Goal: Information Seeking & Learning: Learn about a topic

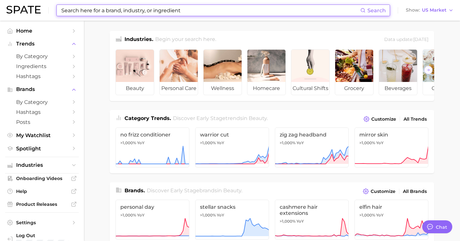
click at [78, 10] on input at bounding box center [211, 10] width 300 height 11
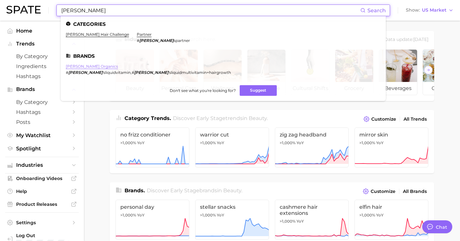
type input "maryruth"
click at [81, 68] on link "mary ruth organics" at bounding box center [92, 66] width 52 height 5
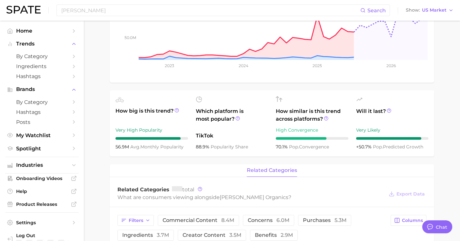
scroll to position [261, 0]
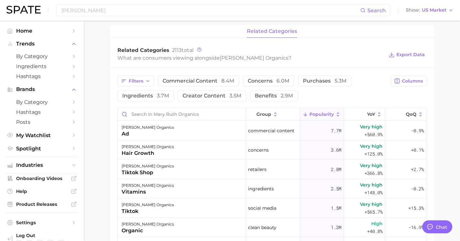
type textarea "x"
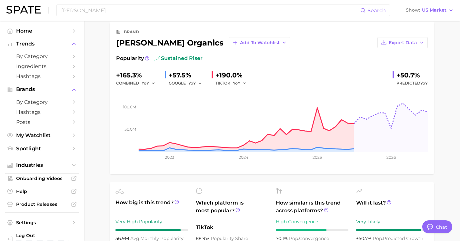
scroll to position [0, 0]
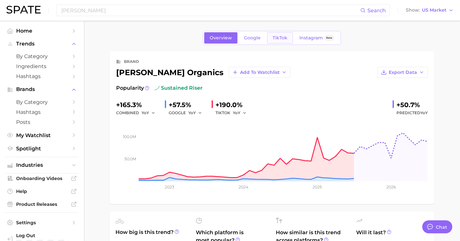
click at [274, 38] on span "TikTok" at bounding box center [280, 37] width 15 height 5
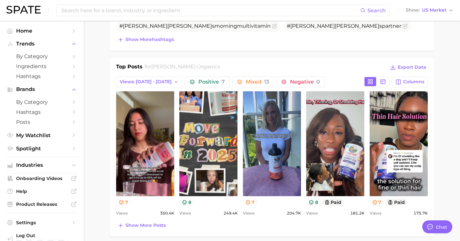
scroll to position [280, 0]
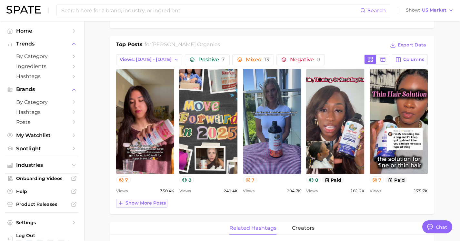
click at [154, 204] on span "Show more posts" at bounding box center [146, 203] width 40 height 5
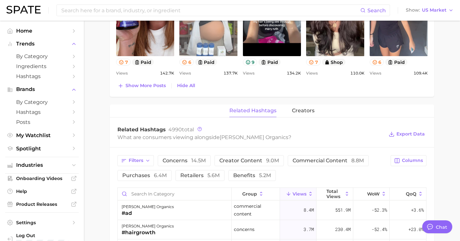
scroll to position [527, 0]
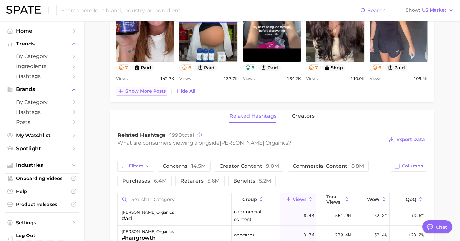
click at [155, 94] on span "Show more posts" at bounding box center [146, 90] width 40 height 5
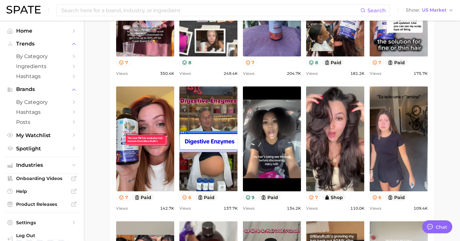
scroll to position [0, 0]
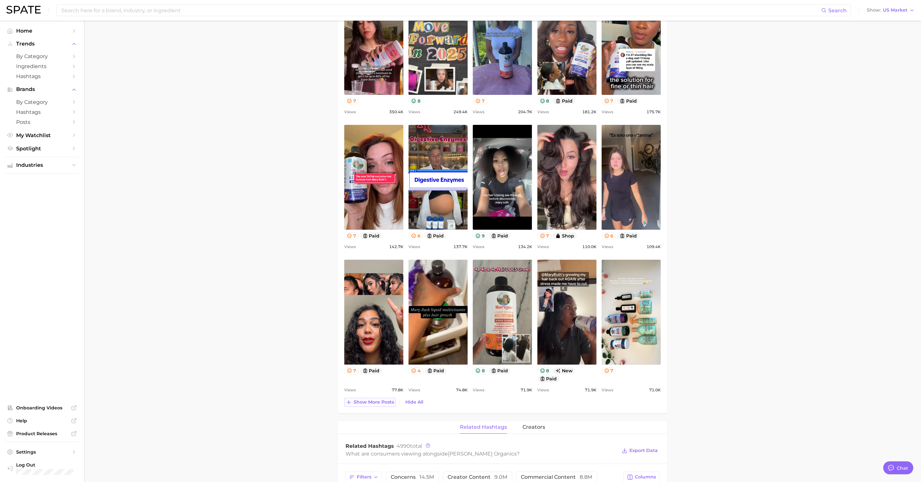
click at [371, 241] on span "Show more posts" at bounding box center [374, 402] width 40 height 5
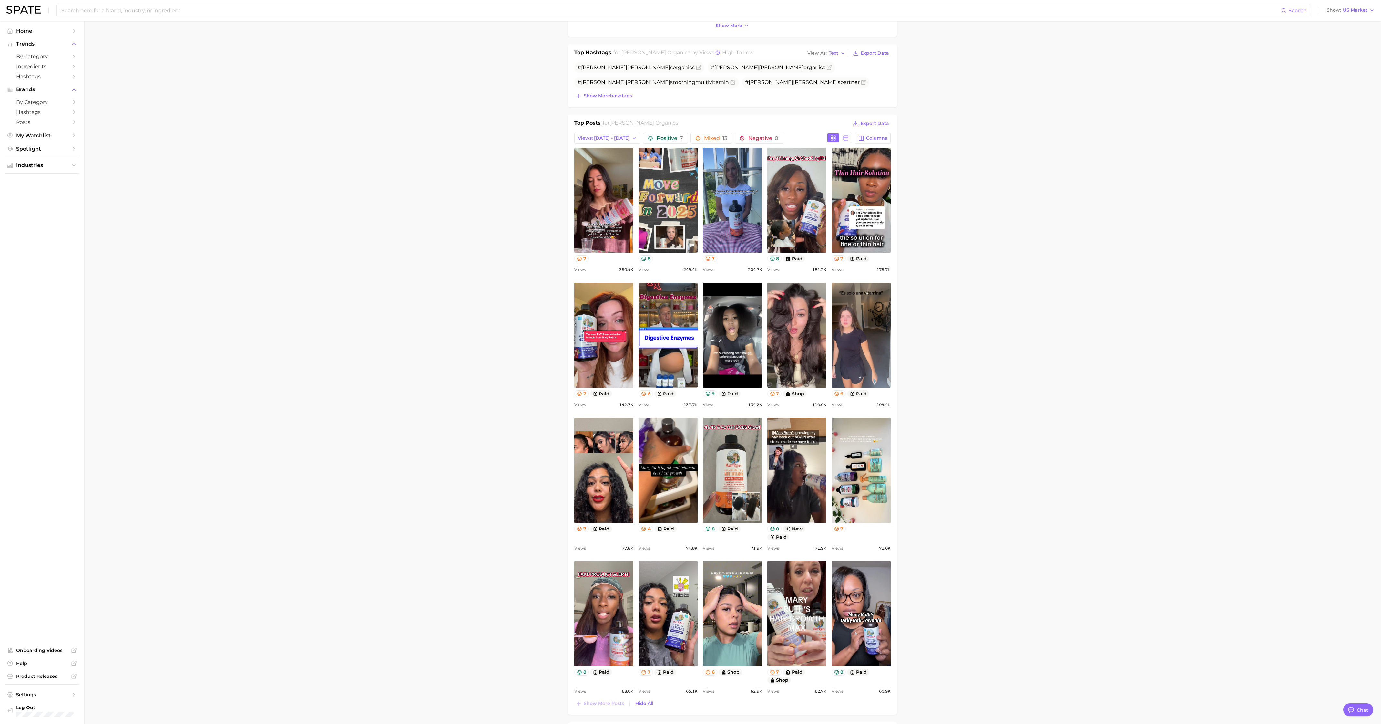
click at [465, 241] on main "Overview Google TikTok Instagram Beta brand mary ruth organics Add to Watchlist…" at bounding box center [733, 694] width 1298 height 1750
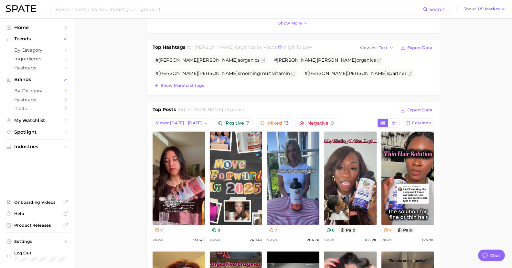
scroll to position [53, 0]
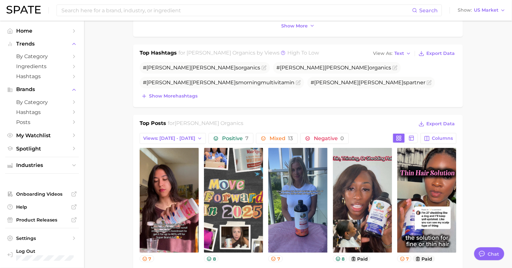
type textarea "x"
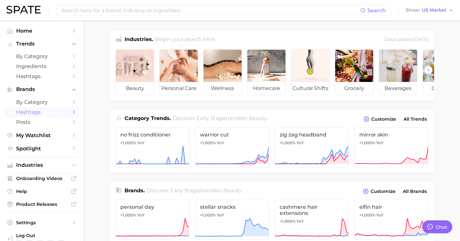
scroll to position [103, 0]
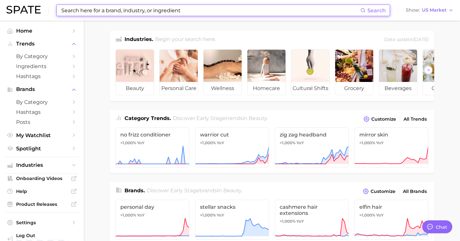
click at [92, 10] on input at bounding box center [211, 10] width 300 height 11
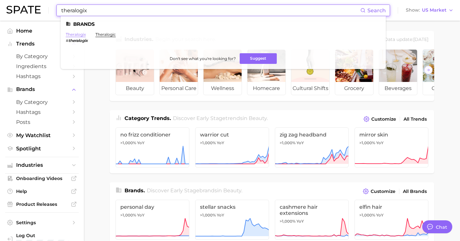
type input "theralogix"
click at [78, 34] on link "theralogix" at bounding box center [76, 34] width 20 height 5
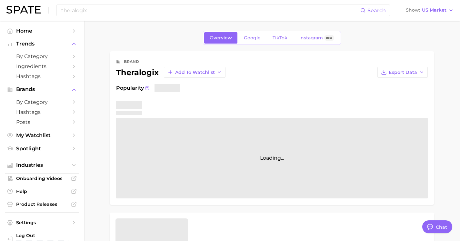
type textarea "x"
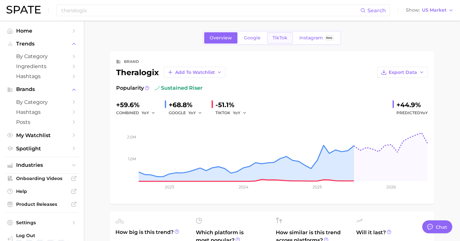
click at [272, 34] on link "TikTok" at bounding box center [280, 37] width 26 height 11
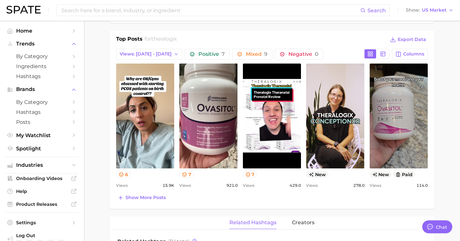
scroll to position [259, 0]
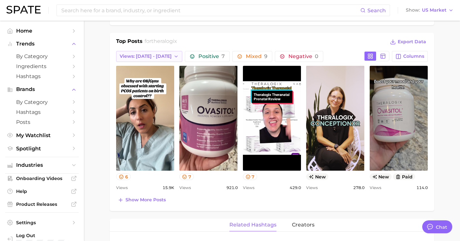
click at [174, 56] on icon "button" at bounding box center [176, 56] width 5 height 5
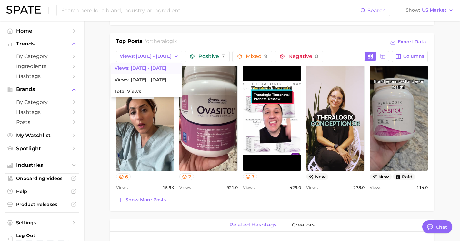
click at [97, 49] on main "Overview Google TikTok Instagram Beta brand theralogix Add to Watchlist Export …" at bounding box center [272, 172] width 377 height 822
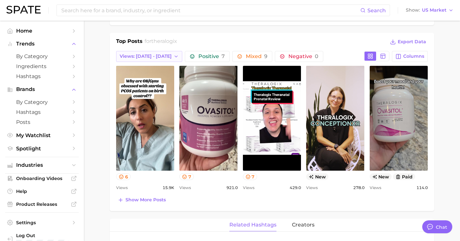
click at [174, 57] on icon "button" at bounding box center [176, 56] width 5 height 5
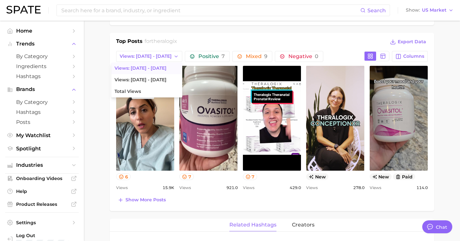
click at [93, 43] on main "Overview Google TikTok Instagram Beta brand theralogix Add to Watchlist Export …" at bounding box center [272, 172] width 377 height 822
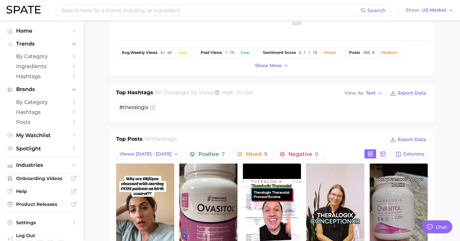
scroll to position [184, 0]
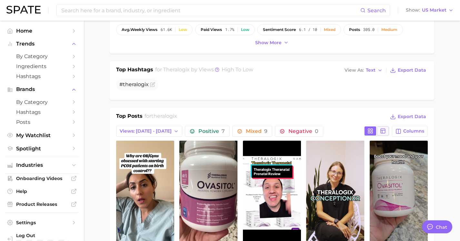
click at [384, 128] on button at bounding box center [383, 131] width 12 height 9
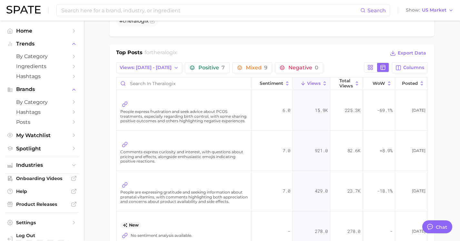
scroll to position [243, 0]
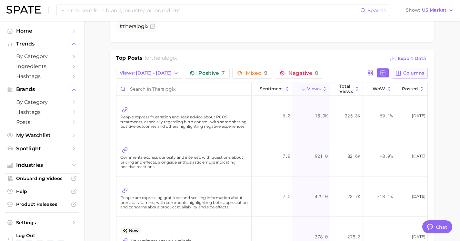
click at [412, 73] on span "Columns" at bounding box center [414, 72] width 21 height 5
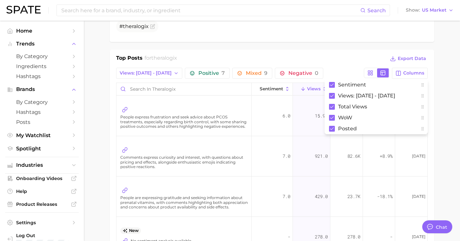
click at [445, 81] on main "Overview Google TikTok Instagram Beta brand theralogix Add to Watchlist Export …" at bounding box center [272, 240] width 377 height 924
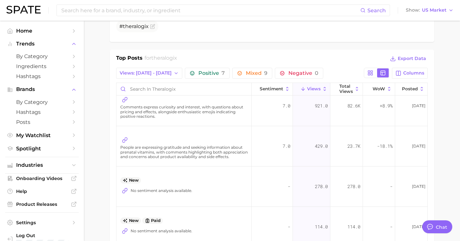
scroll to position [0, 0]
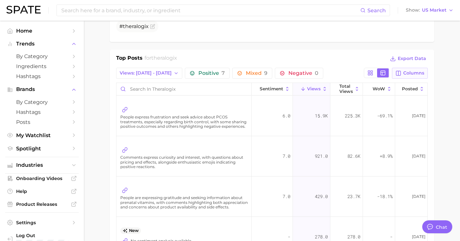
click at [413, 72] on span "Columns" at bounding box center [414, 72] width 21 height 5
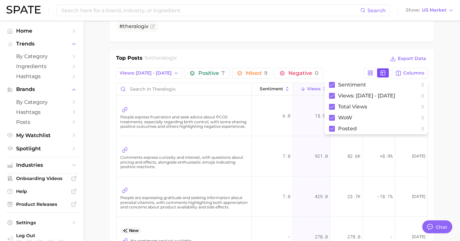
click at [383, 75] on line at bounding box center [383, 73] width 0 height 3
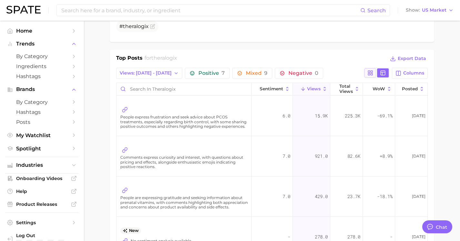
click at [371, 74] on icon at bounding box center [371, 73] width 6 height 6
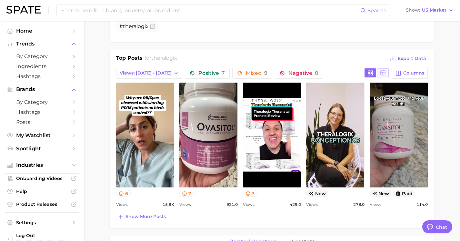
click at [382, 73] on icon at bounding box center [383, 73] width 6 height 6
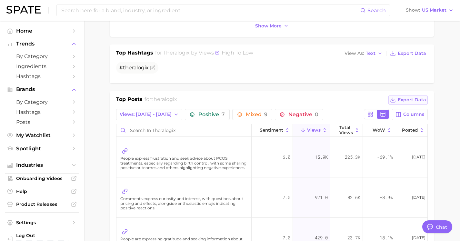
click at [414, 100] on span "Export Data" at bounding box center [412, 99] width 28 height 5
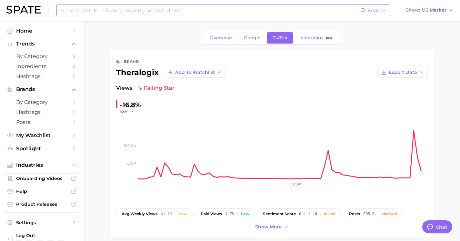
click at [125, 12] on input at bounding box center [211, 10] width 300 height 11
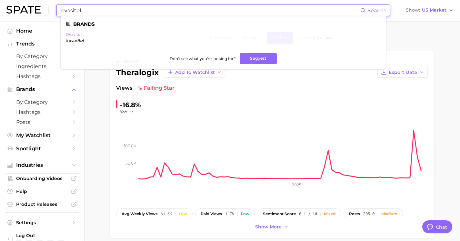
type input "ovasitol"
click at [78, 36] on link "ovasitol" at bounding box center [74, 34] width 16 height 5
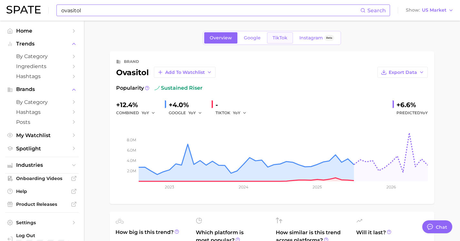
click at [278, 42] on link "TikTok" at bounding box center [280, 37] width 26 height 11
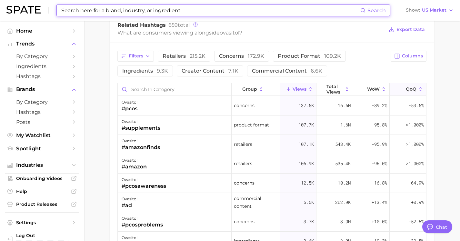
scroll to position [475, 0]
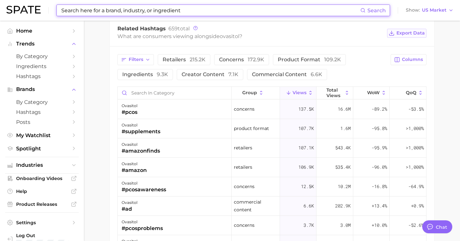
click at [413, 34] on span "Export Data" at bounding box center [411, 32] width 28 height 5
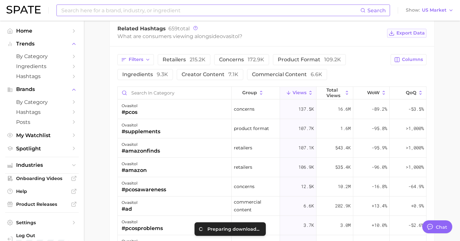
click at [413, 34] on span "Export Data" at bounding box center [411, 32] width 28 height 5
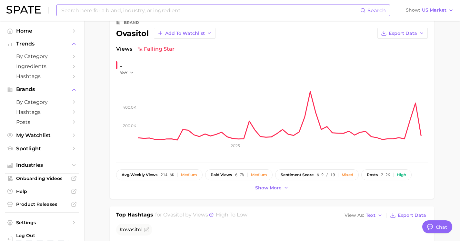
scroll to position [0, 0]
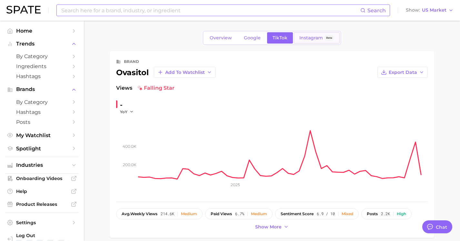
click at [305, 35] on span "Instagram" at bounding box center [312, 37] width 24 height 5
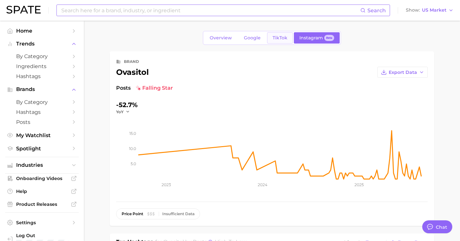
click at [277, 39] on span "TikTok" at bounding box center [280, 37] width 15 height 5
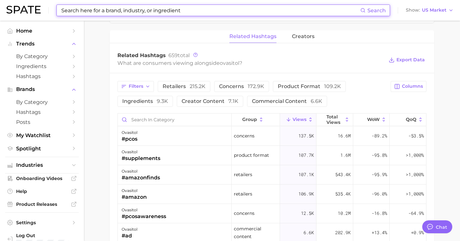
scroll to position [454, 0]
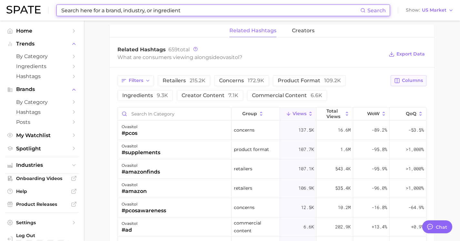
click at [406, 79] on span "Columns" at bounding box center [412, 80] width 21 height 5
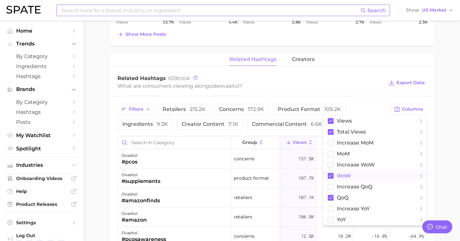
scroll to position [399, 0]
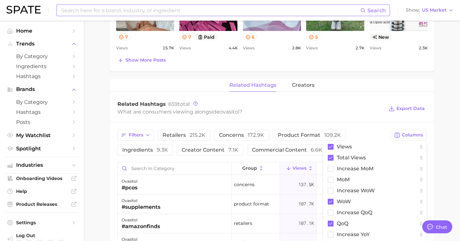
click at [357, 98] on div "Related Hashtags 659 total What are consumers viewing alongside ovasitol ? Expo…" at bounding box center [272, 109] width 325 height 26
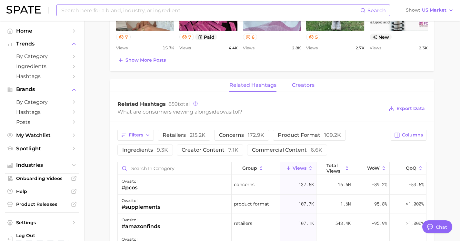
click at [300, 85] on span "creators" at bounding box center [303, 85] width 23 height 6
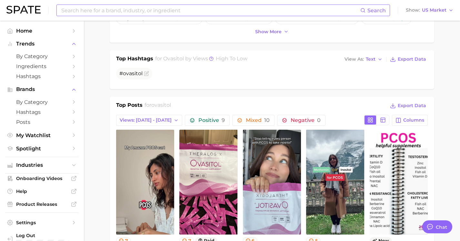
scroll to position [201, 0]
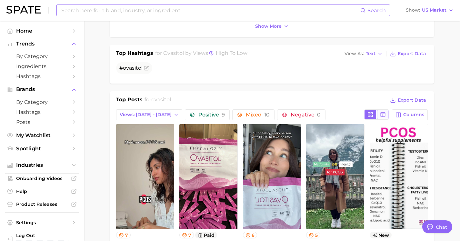
click at [386, 113] on rect at bounding box center [383, 114] width 5 height 5
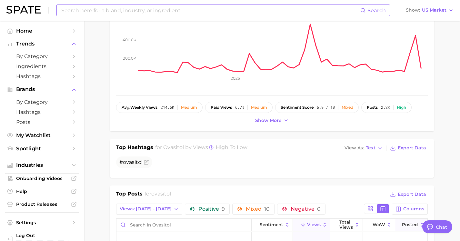
scroll to position [198, 0]
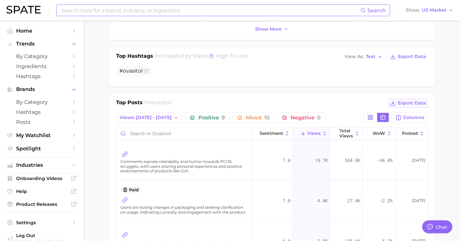
click at [417, 105] on span "Export Data" at bounding box center [412, 102] width 28 height 5
click at [411, 104] on span "Export Data" at bounding box center [412, 102] width 28 height 5
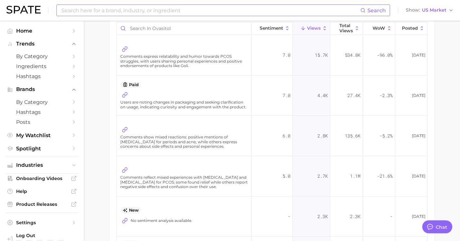
scroll to position [234, 0]
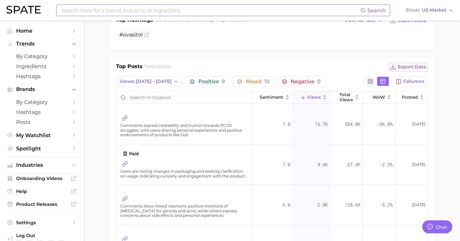
click at [410, 67] on span "Export Data" at bounding box center [412, 66] width 28 height 5
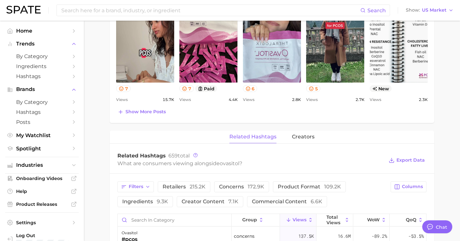
scroll to position [356, 0]
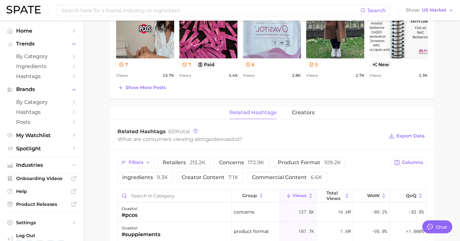
scroll to position [426, 0]
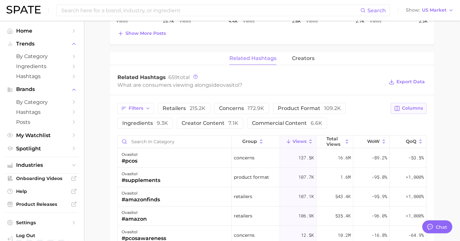
click at [401, 108] on button "Columns" at bounding box center [409, 108] width 36 height 11
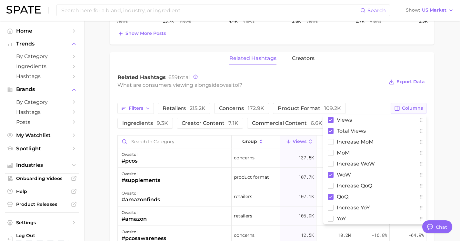
click at [401, 108] on button "Columns" at bounding box center [409, 108] width 36 height 11
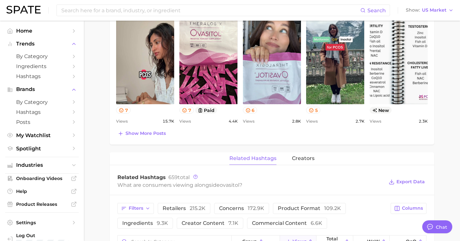
scroll to position [299, 0]
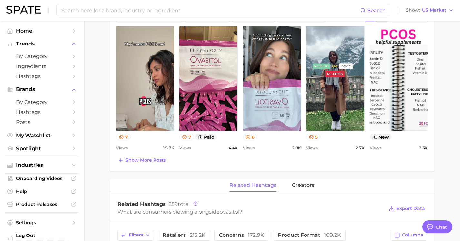
click at [311, 178] on div "brand ovasitol Add to Watchlist Export Data Views falling star - YoY 200.0k 400…" at bounding box center [272, 131] width 325 height 759
click at [304, 182] on span "creators" at bounding box center [303, 185] width 23 height 6
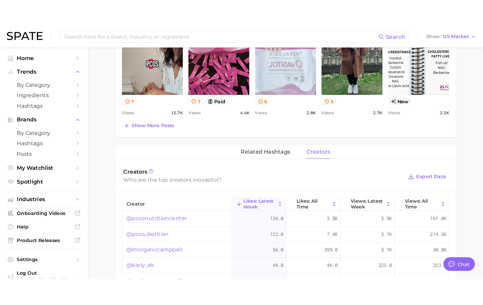
scroll to position [374, 0]
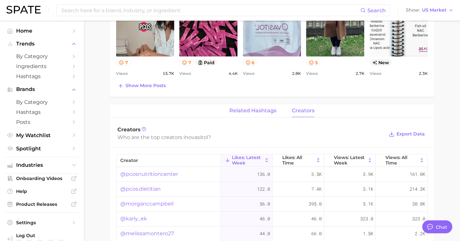
click at [248, 111] on span "related hashtags" at bounding box center [253, 111] width 47 height 6
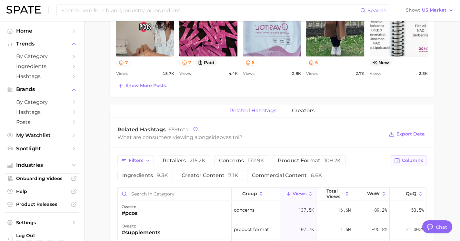
click at [398, 159] on icon "button" at bounding box center [397, 161] width 5 height 5
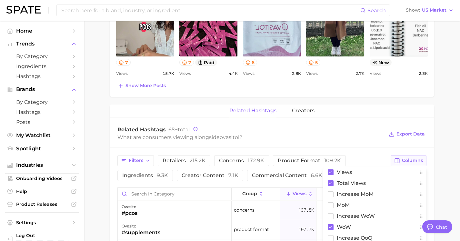
click at [398, 159] on icon "button" at bounding box center [397, 161] width 5 height 5
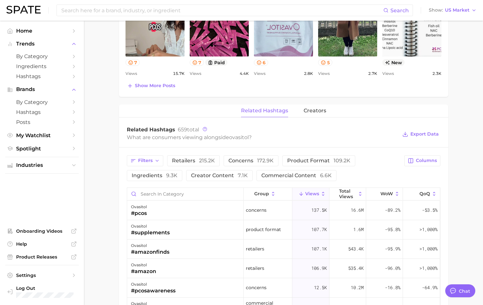
type textarea "x"
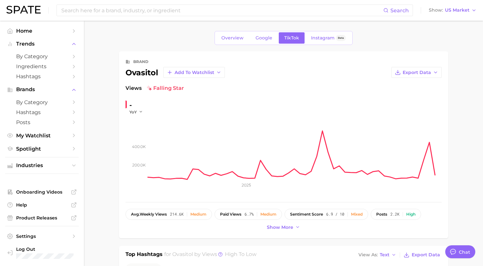
scroll to position [2, 0]
type textarea "x"
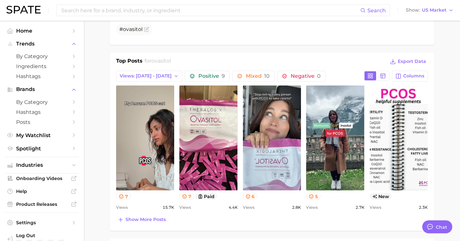
scroll to position [229, 0]
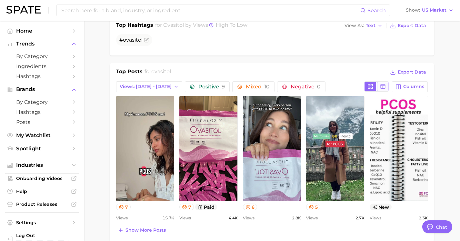
click at [383, 88] on line at bounding box center [383, 87] width 0 height 3
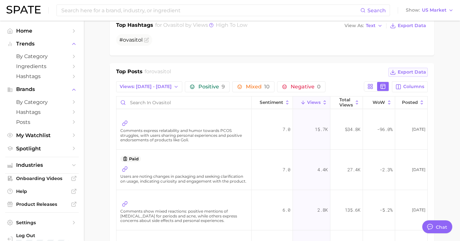
click at [408, 72] on span "Export Data" at bounding box center [412, 71] width 28 height 5
